Goal: Find specific page/section

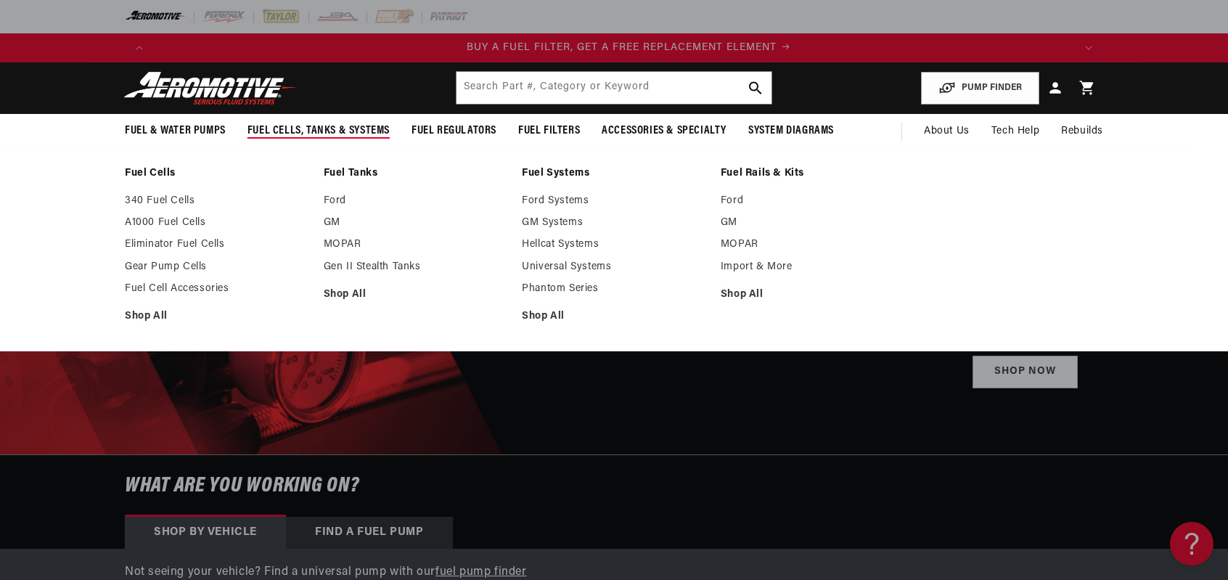
scroll to position [0, 920]
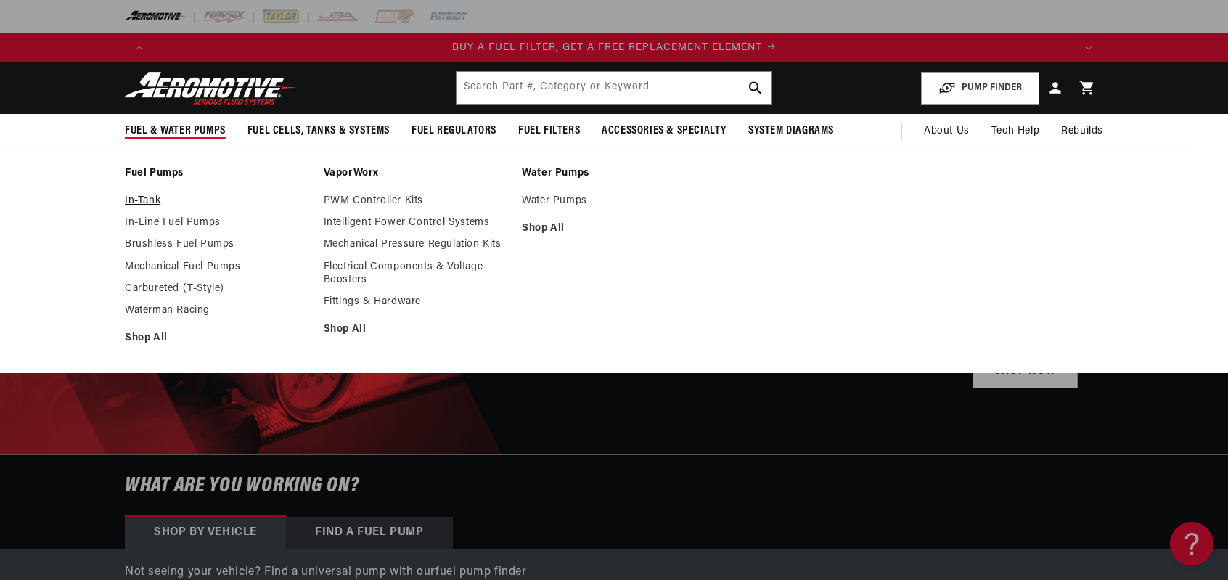
click at [155, 203] on link "In-Tank" at bounding box center [217, 201] width 184 height 13
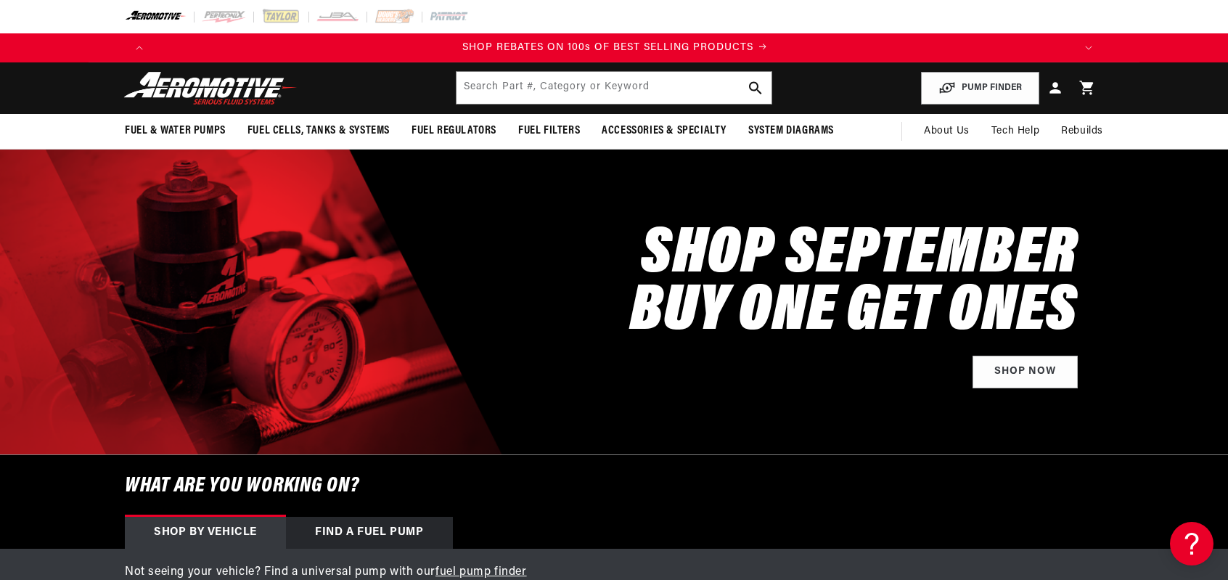
scroll to position [0, 1841]
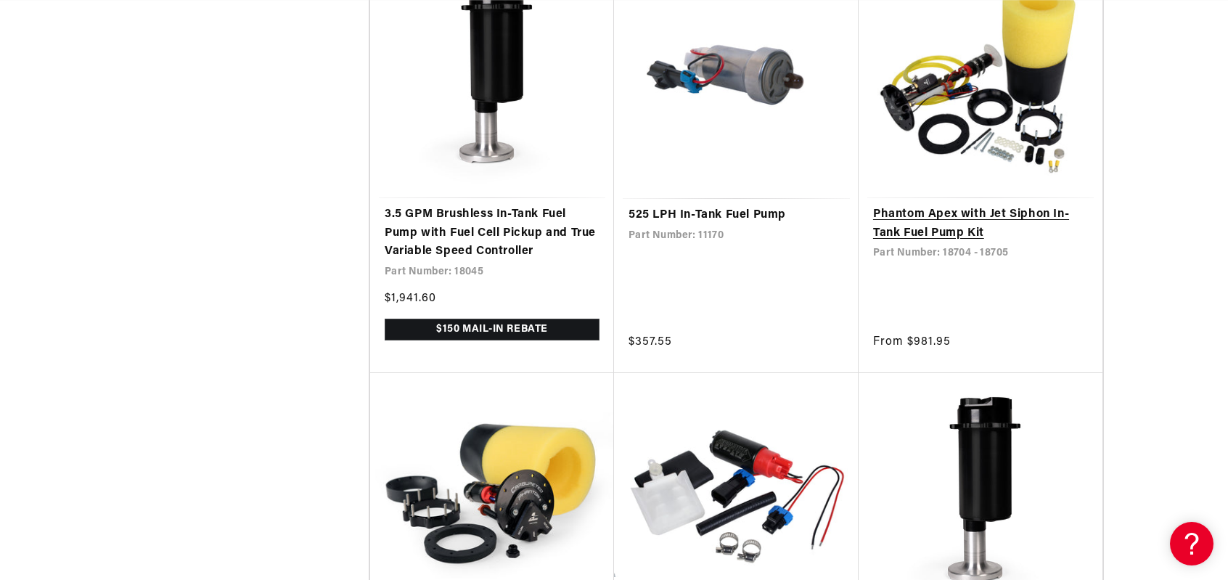
scroll to position [2686, 0]
